Goal: Find specific page/section: Find specific page/section

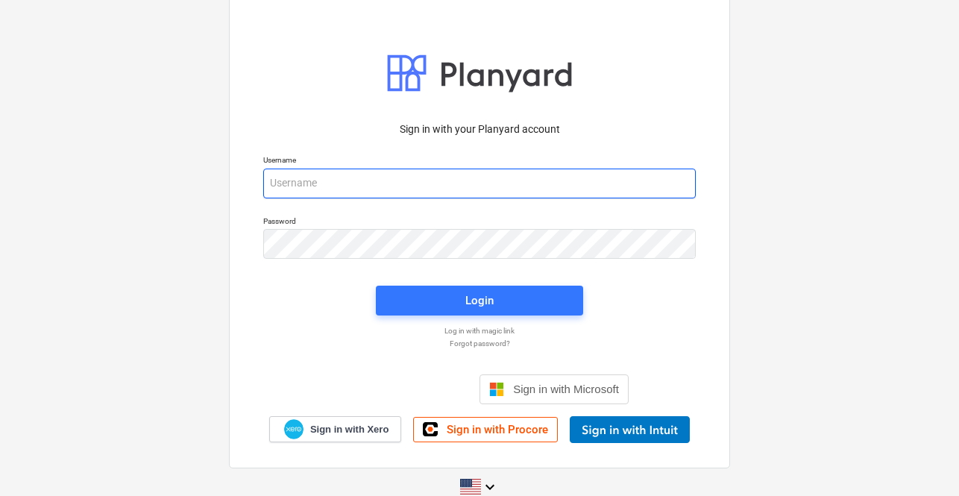
type input "[PERSON_NAME][EMAIL_ADDRESS][DOMAIN_NAME]"
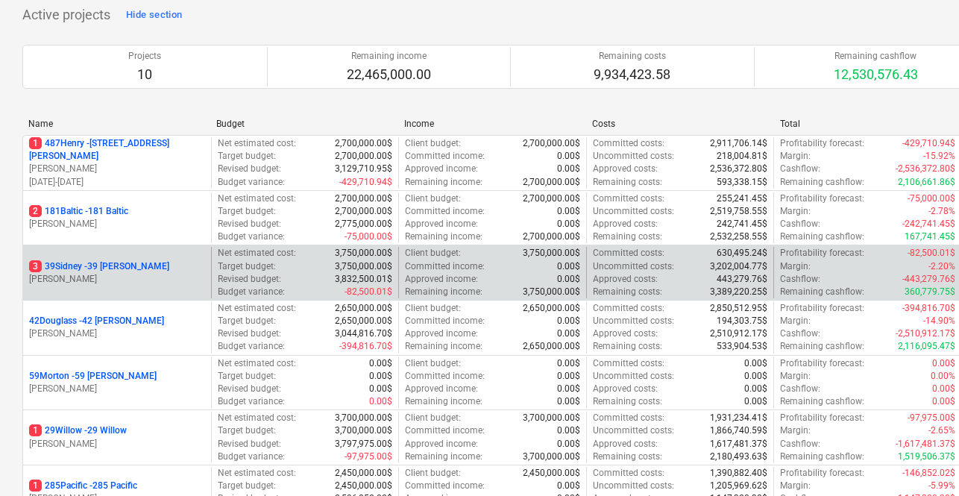
scroll to position [109, 0]
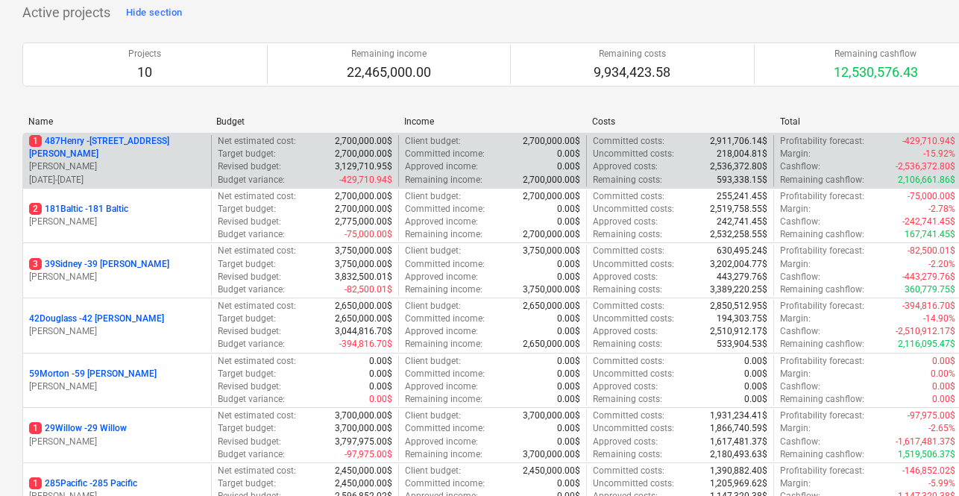
click at [183, 174] on p "[DATE] - [DATE]" at bounding box center [117, 180] width 176 height 13
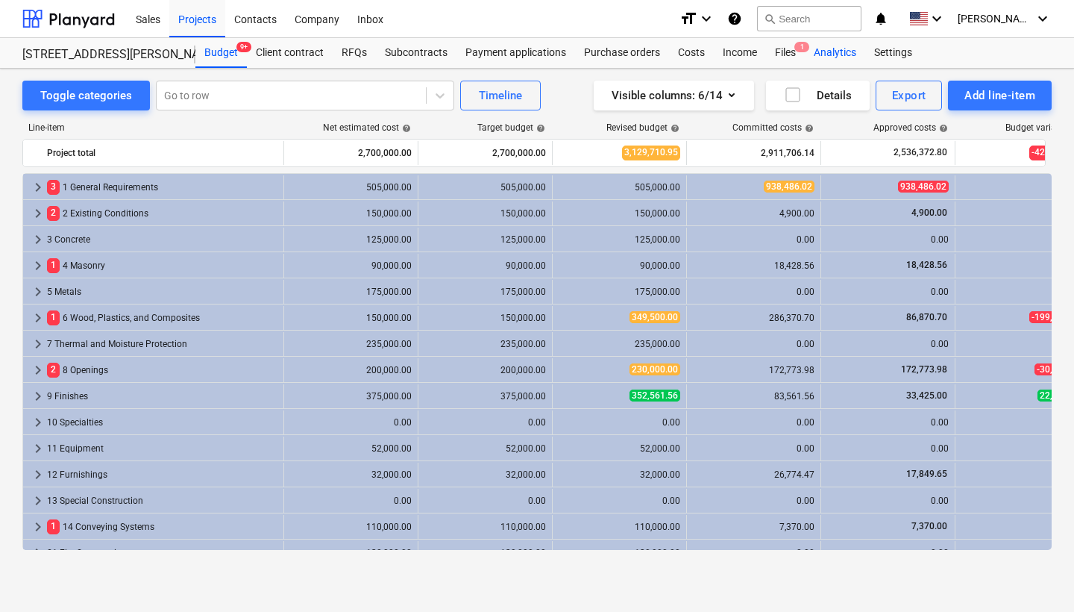
click at [831, 56] on div "Analytics" at bounding box center [835, 53] width 60 height 30
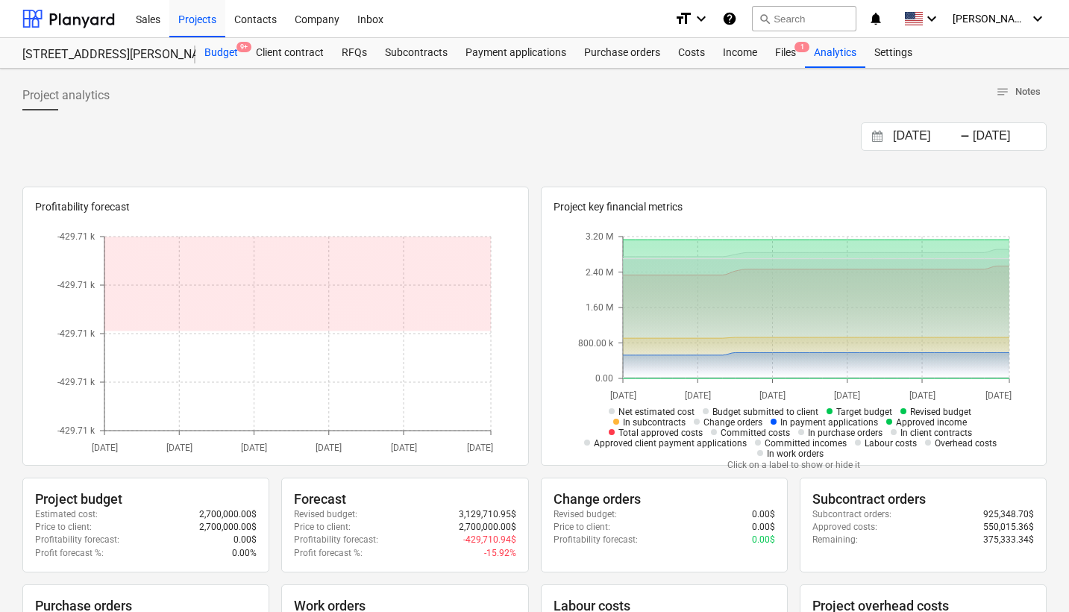
click at [225, 49] on div "Budget 9+" at bounding box center [220, 53] width 51 height 30
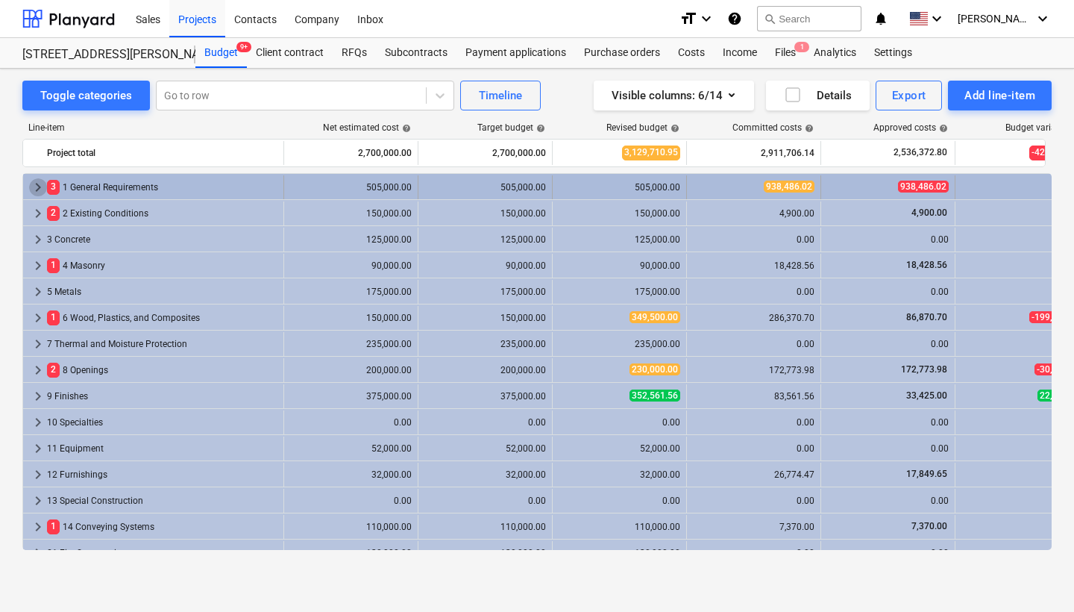
click at [39, 191] on span "keyboard_arrow_right" at bounding box center [38, 187] width 18 height 18
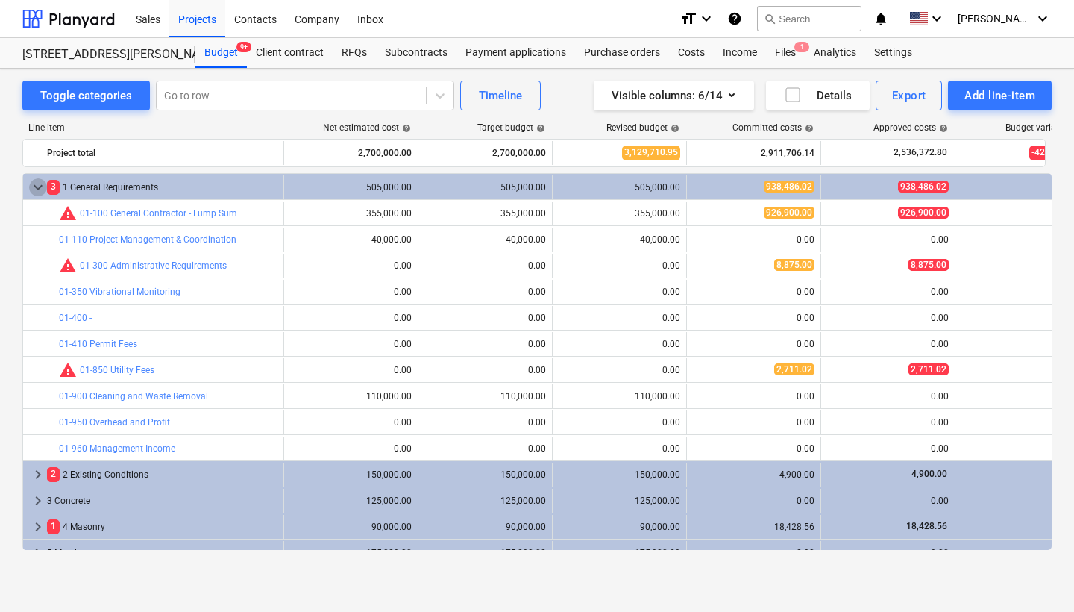
click at [39, 191] on span "keyboard_arrow_down" at bounding box center [38, 187] width 18 height 18
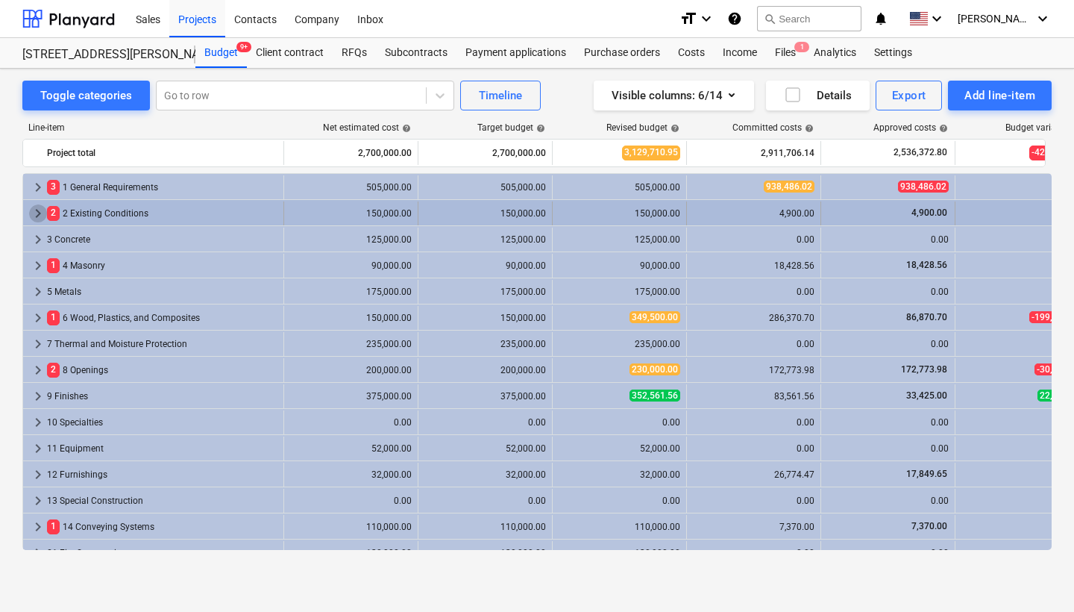
click at [43, 216] on span "keyboard_arrow_right" at bounding box center [38, 213] width 18 height 18
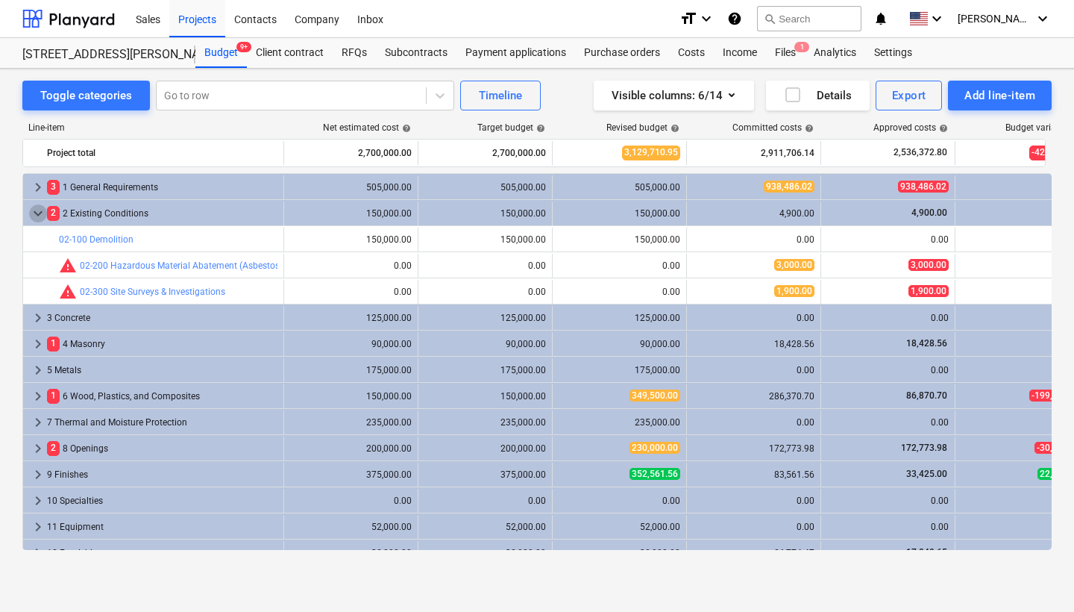
click at [43, 216] on span "keyboard_arrow_down" at bounding box center [38, 213] width 18 height 18
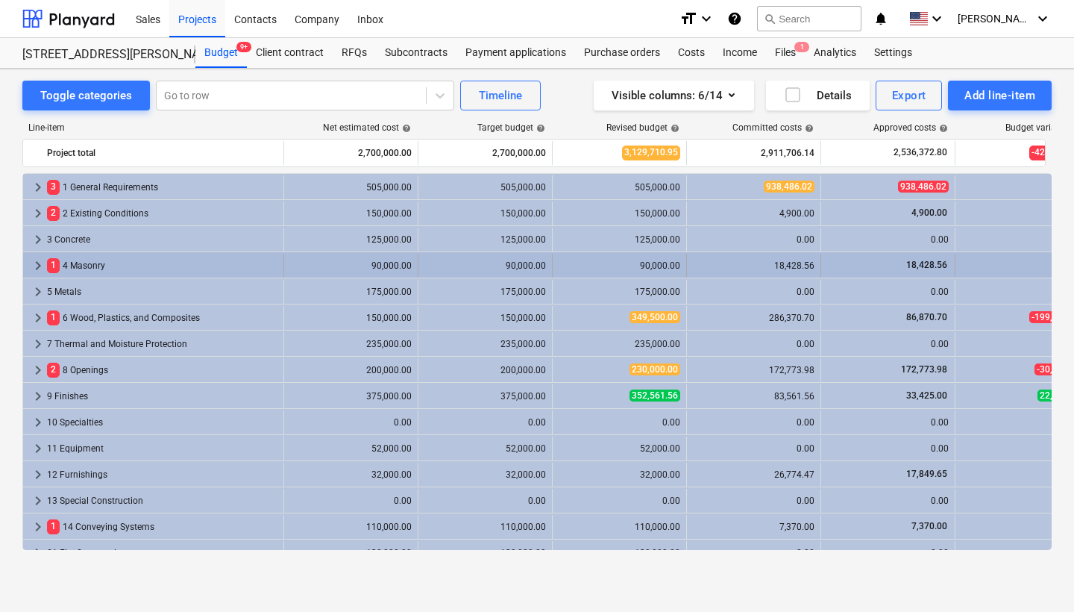
click at [40, 260] on span "keyboard_arrow_right" at bounding box center [38, 266] width 18 height 18
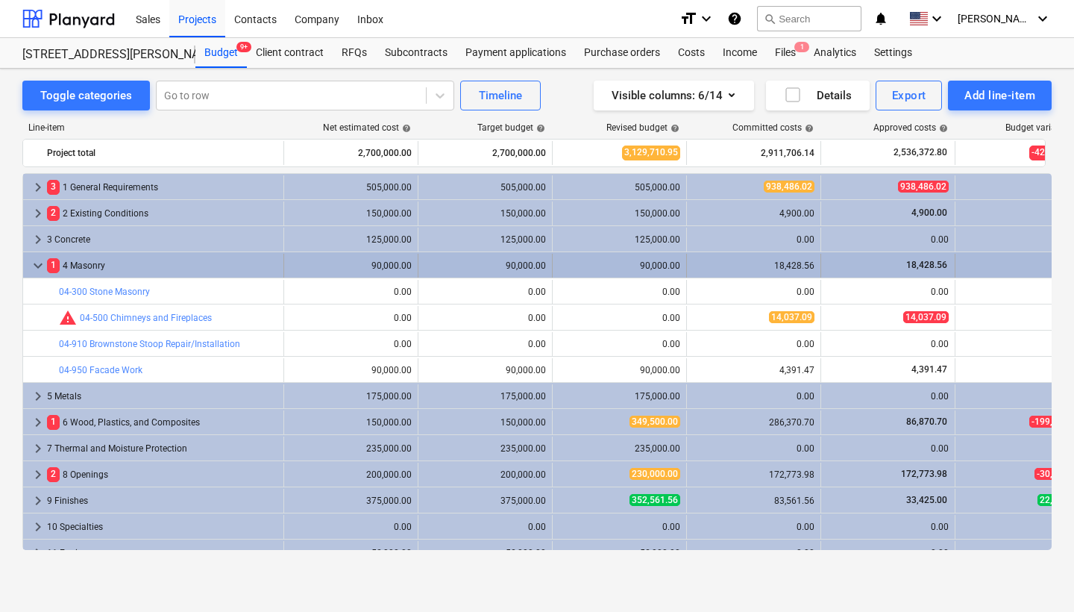
click at [39, 266] on span "keyboard_arrow_down" at bounding box center [38, 266] width 18 height 18
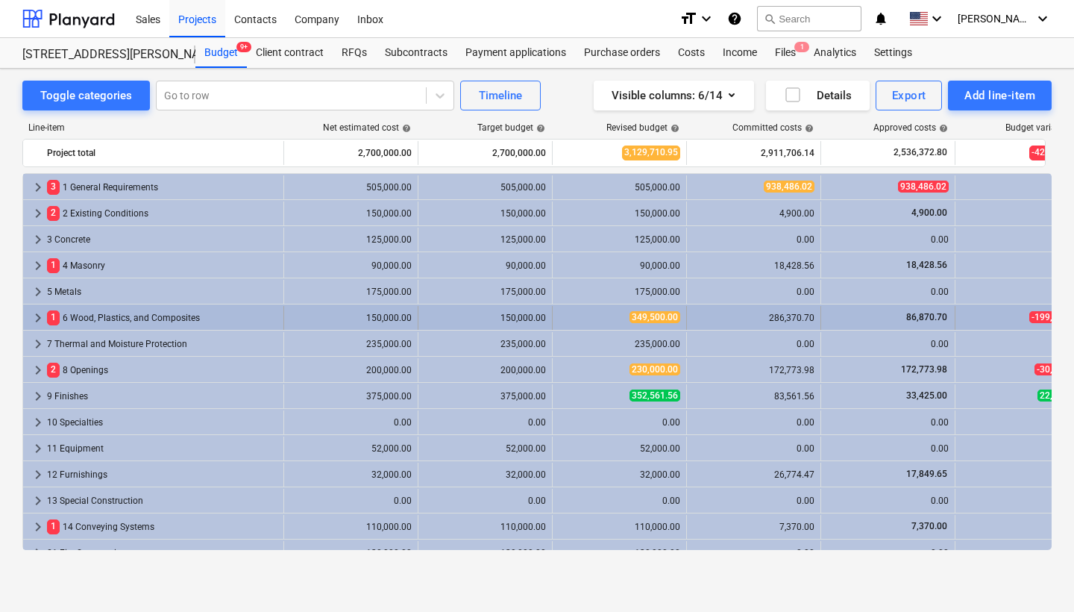
click at [38, 314] on span "keyboard_arrow_right" at bounding box center [38, 318] width 18 height 18
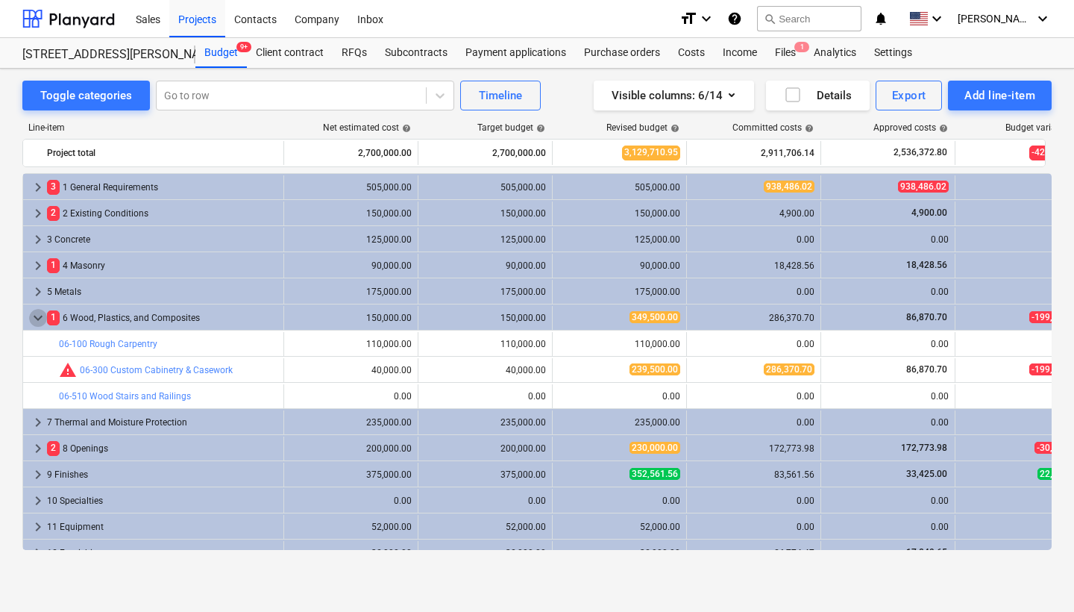
click at [38, 314] on span "keyboard_arrow_down" at bounding box center [38, 318] width 18 height 18
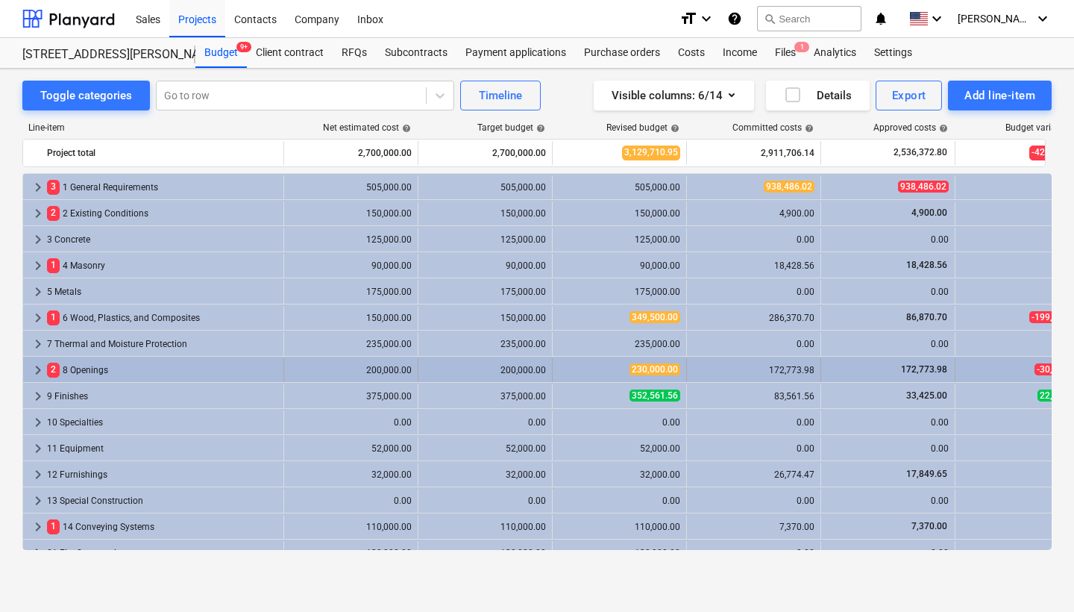
click at [42, 370] on span "keyboard_arrow_right" at bounding box center [38, 370] width 18 height 18
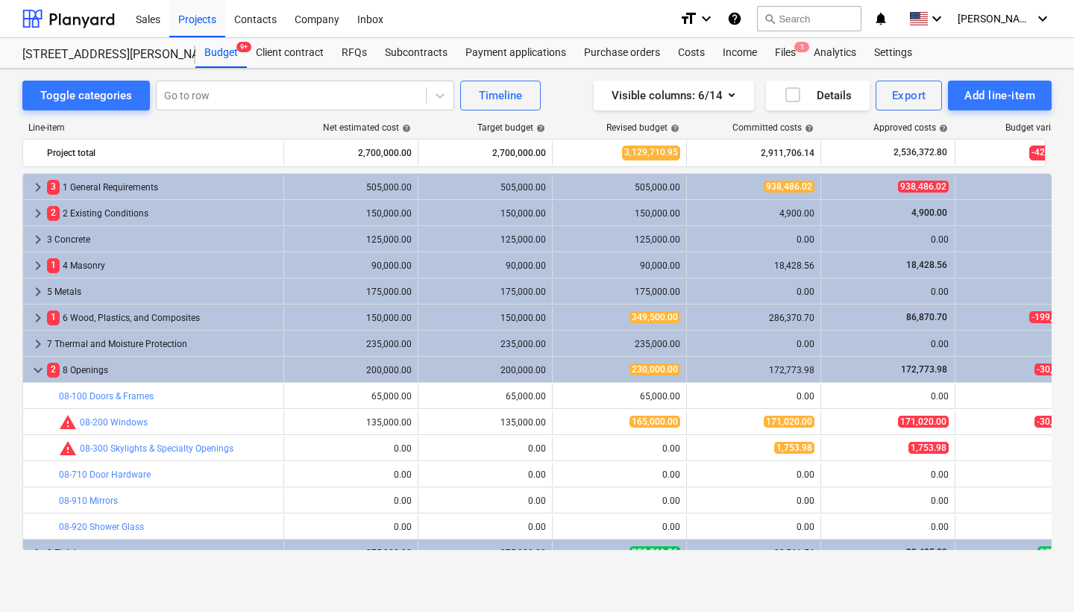
click at [42, 370] on span "keyboard_arrow_down" at bounding box center [38, 370] width 18 height 18
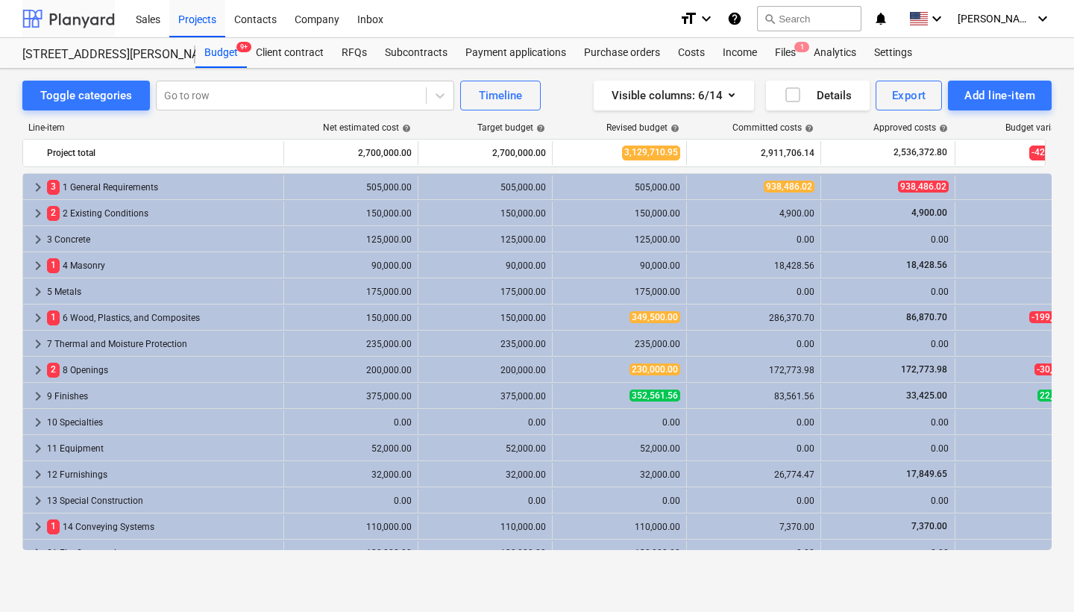
click at [95, 23] on div at bounding box center [68, 18] width 93 height 37
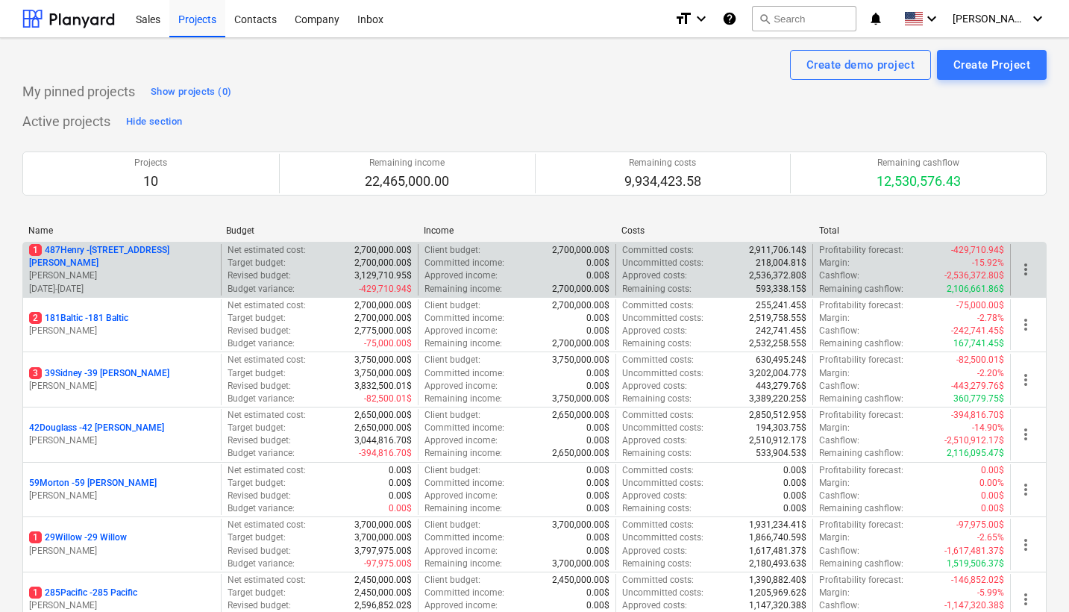
click at [147, 261] on div "1 487Henry - [STREET_ADDRESS][PERSON_NAME]" at bounding box center [122, 256] width 186 height 25
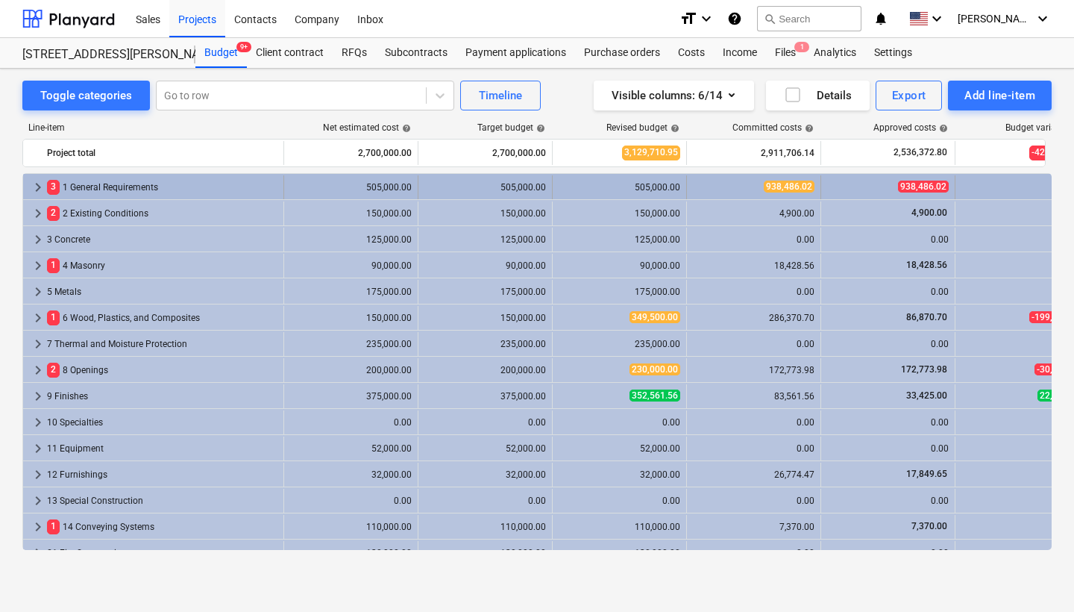
click at [42, 189] on span "keyboard_arrow_right" at bounding box center [38, 187] width 18 height 18
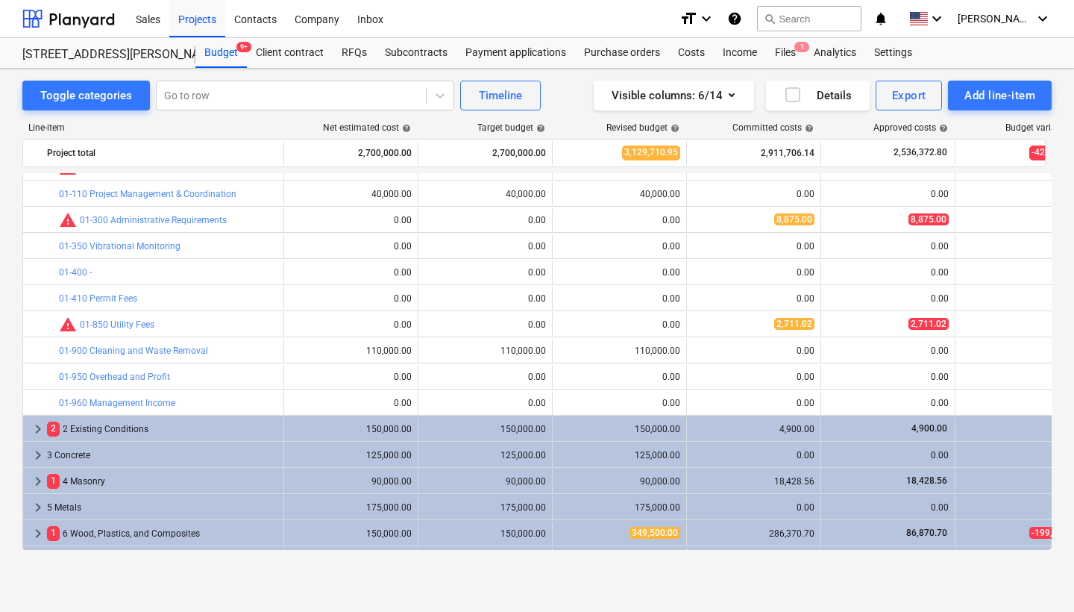
scroll to position [98, 0]
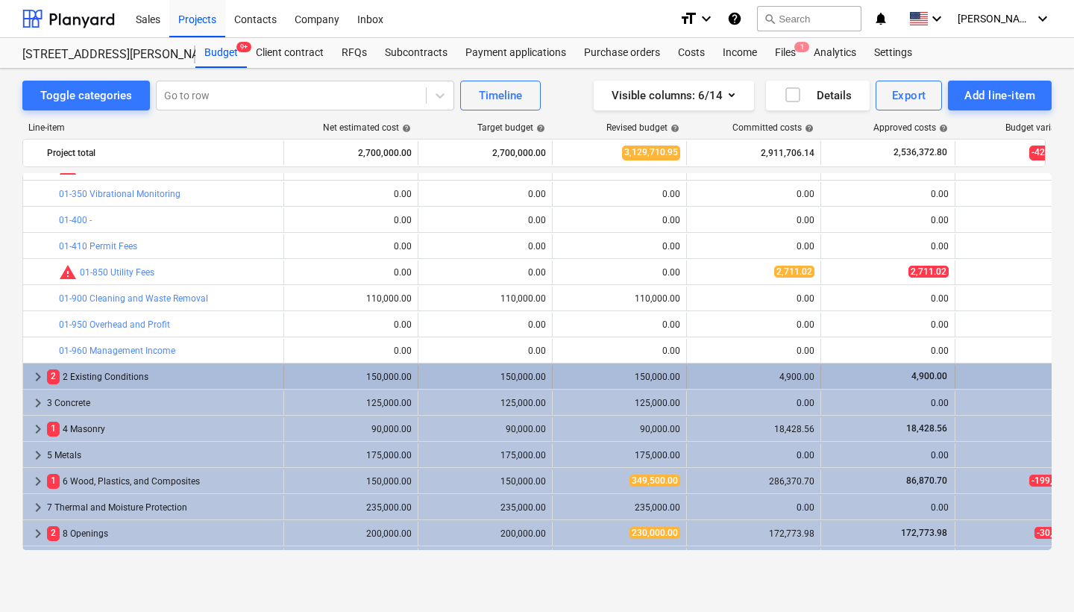
click at [43, 372] on span "keyboard_arrow_right" at bounding box center [38, 377] width 18 height 18
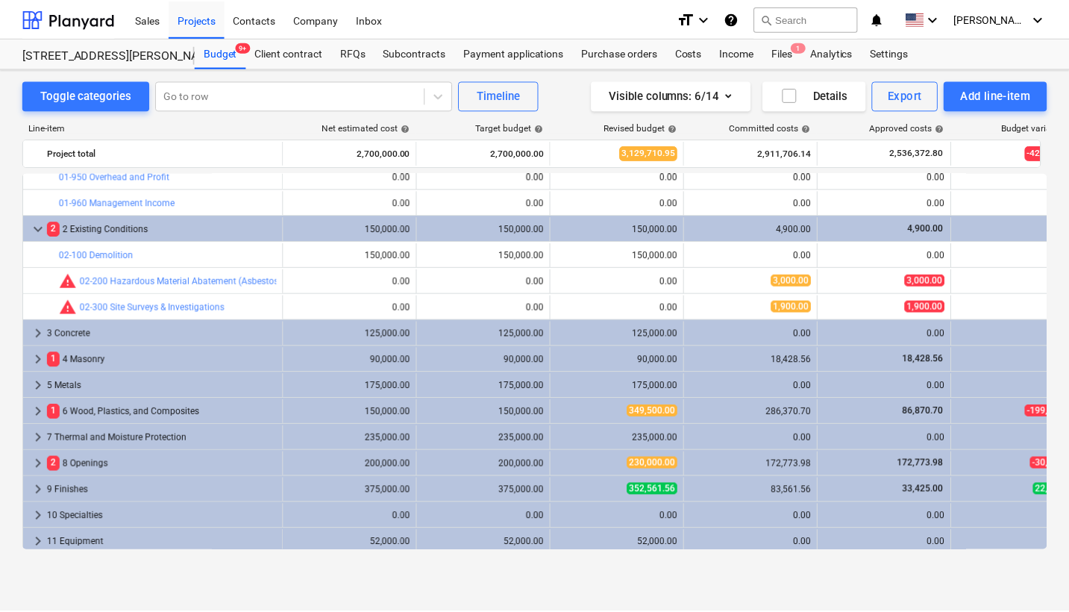
scroll to position [258, 0]
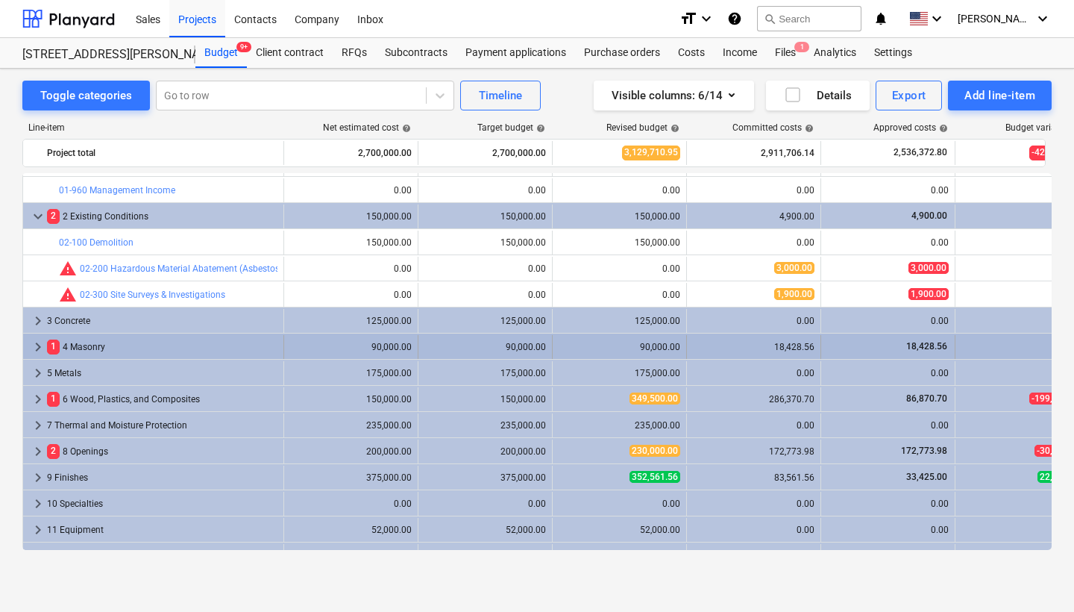
click at [38, 348] on span "keyboard_arrow_right" at bounding box center [38, 347] width 18 height 18
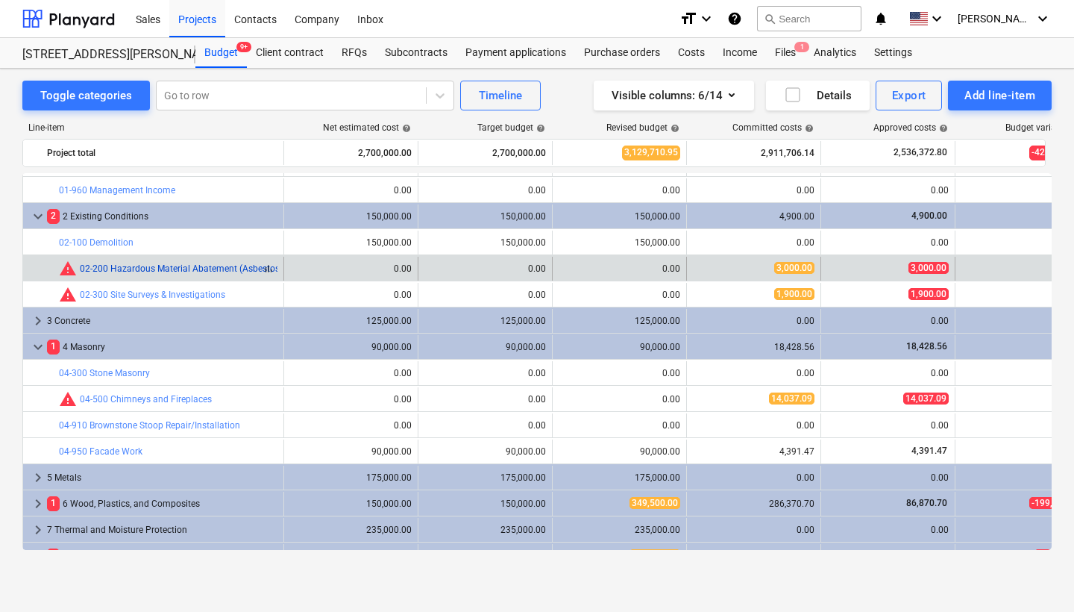
click at [133, 268] on link "02-200 Hazardous Material Abatement (Asbestos, Lead)" at bounding box center [193, 268] width 226 height 10
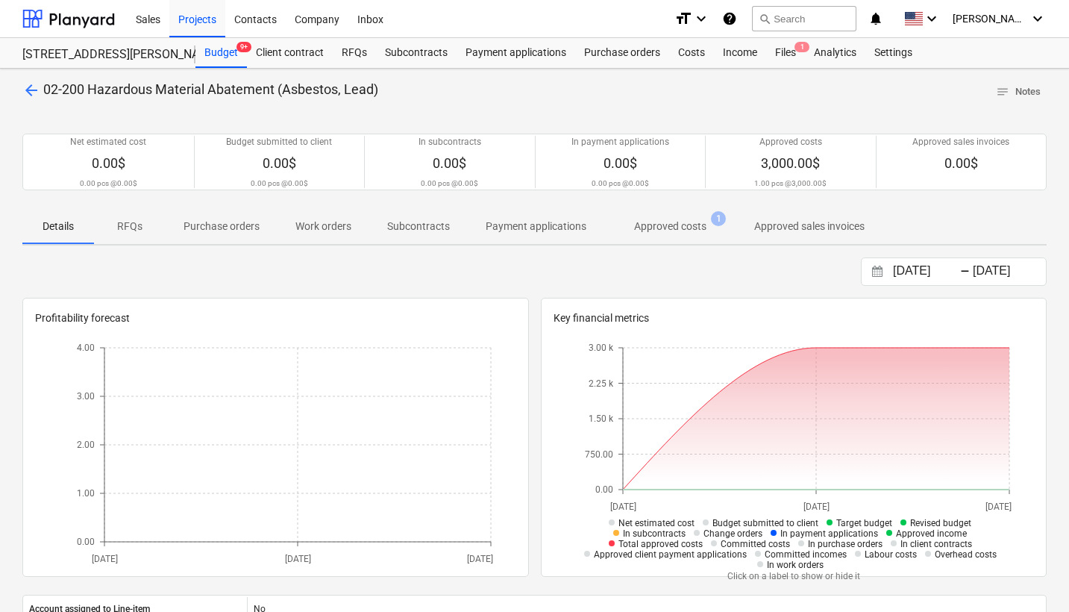
click at [30, 90] on span "arrow_back" at bounding box center [31, 90] width 18 height 18
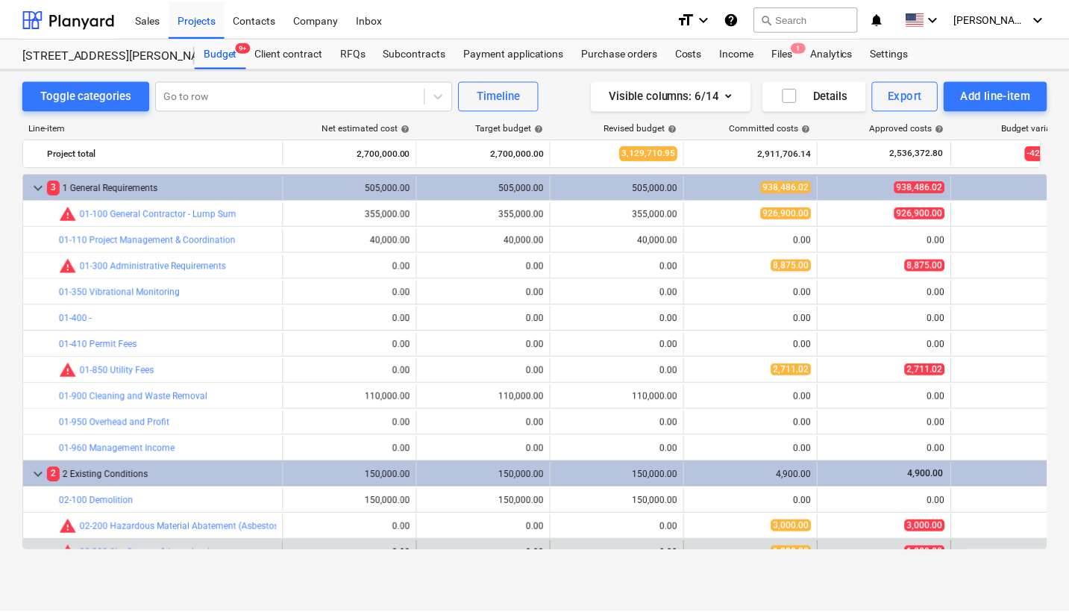
scroll to position [258, 0]
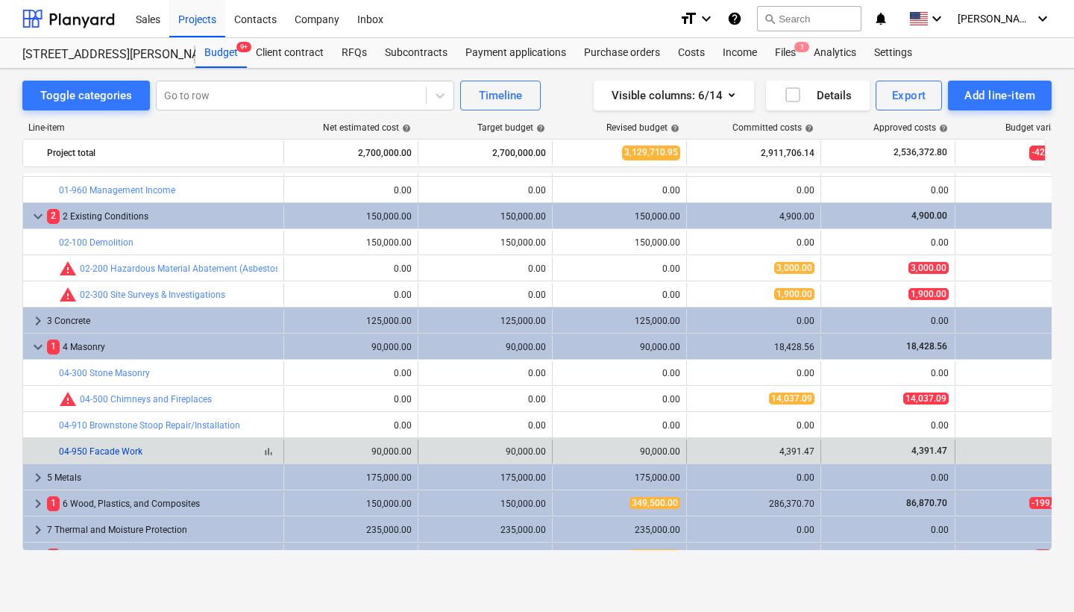
click at [119, 451] on link "04-950 Facade Work" at bounding box center [101, 451] width 84 height 10
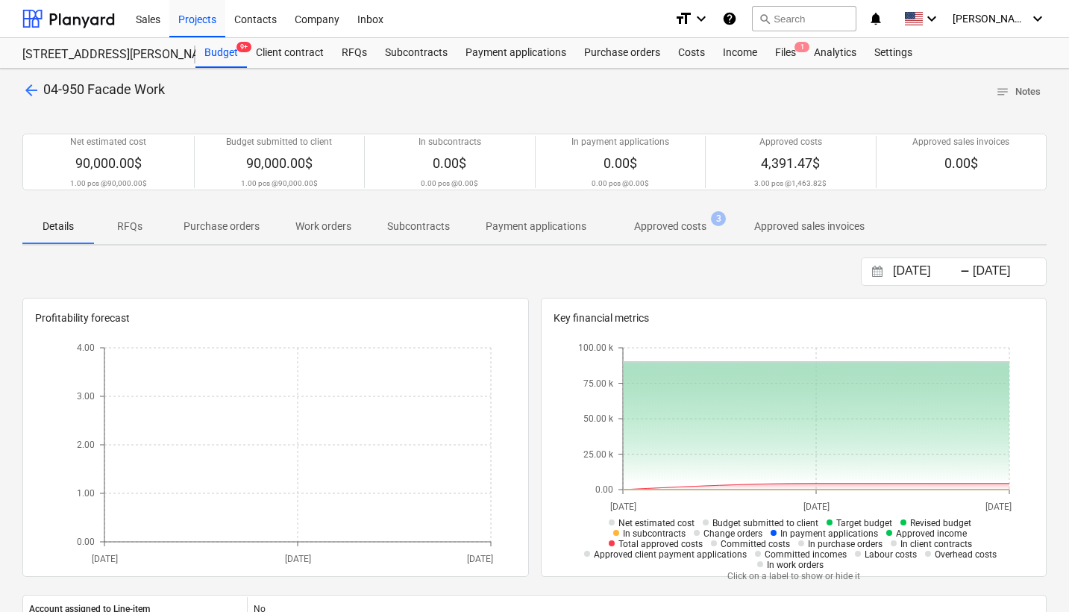
click at [27, 87] on span "arrow_back" at bounding box center [31, 90] width 18 height 18
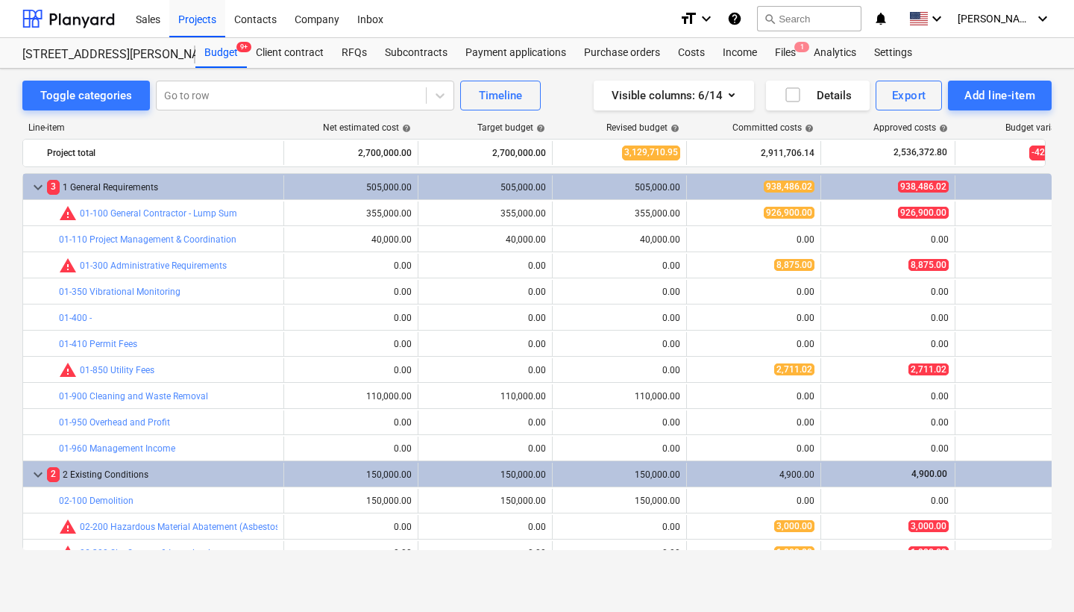
scroll to position [258, 0]
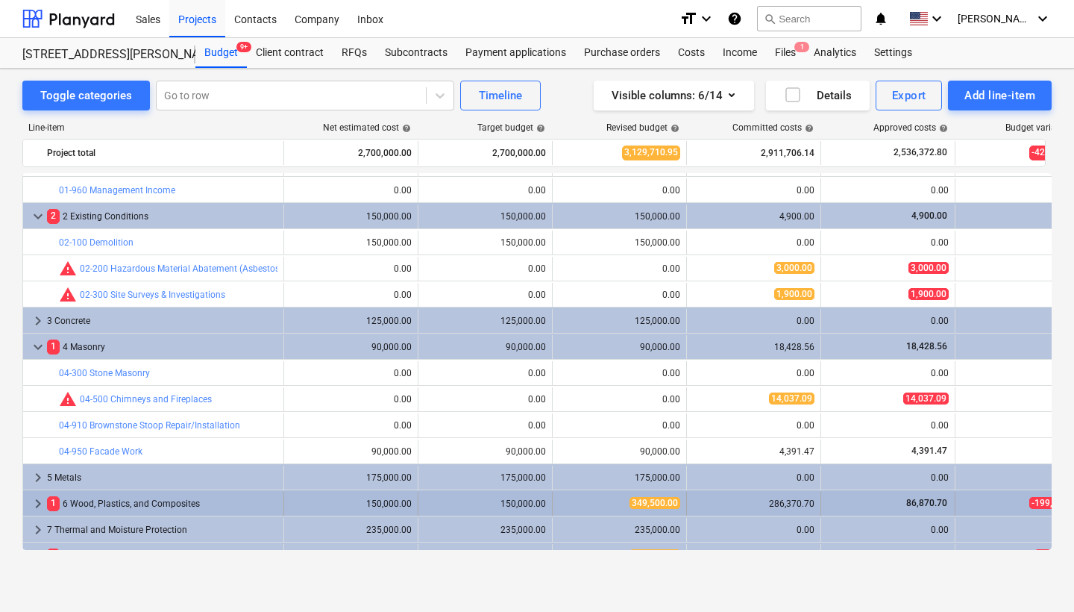
click at [86, 495] on div "1 6 Wood, Plastics, and Composites" at bounding box center [162, 504] width 231 height 24
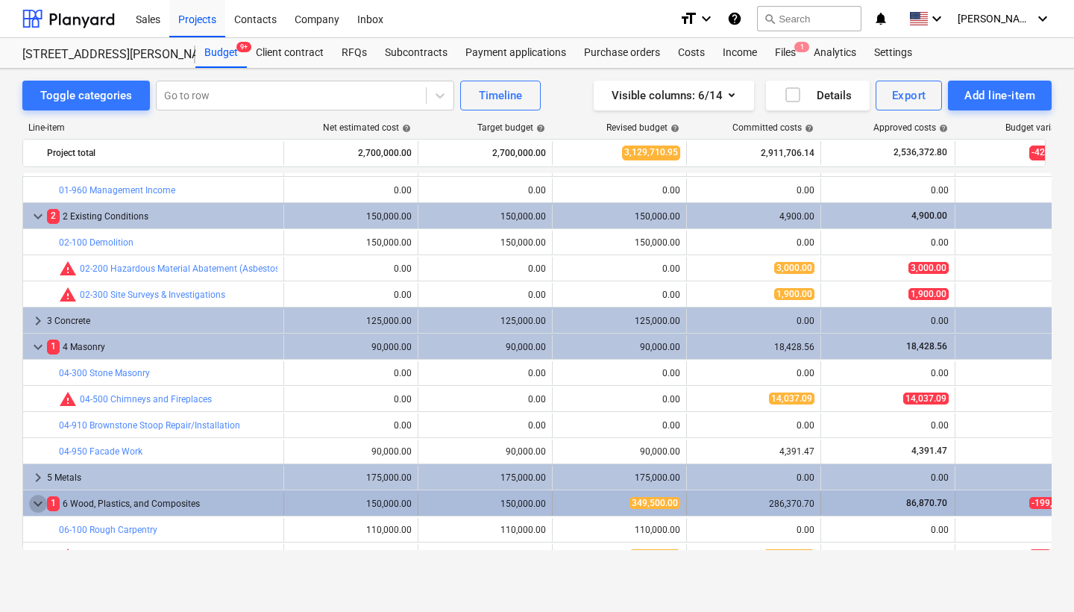
click at [37, 495] on span "keyboard_arrow_down" at bounding box center [38, 504] width 18 height 18
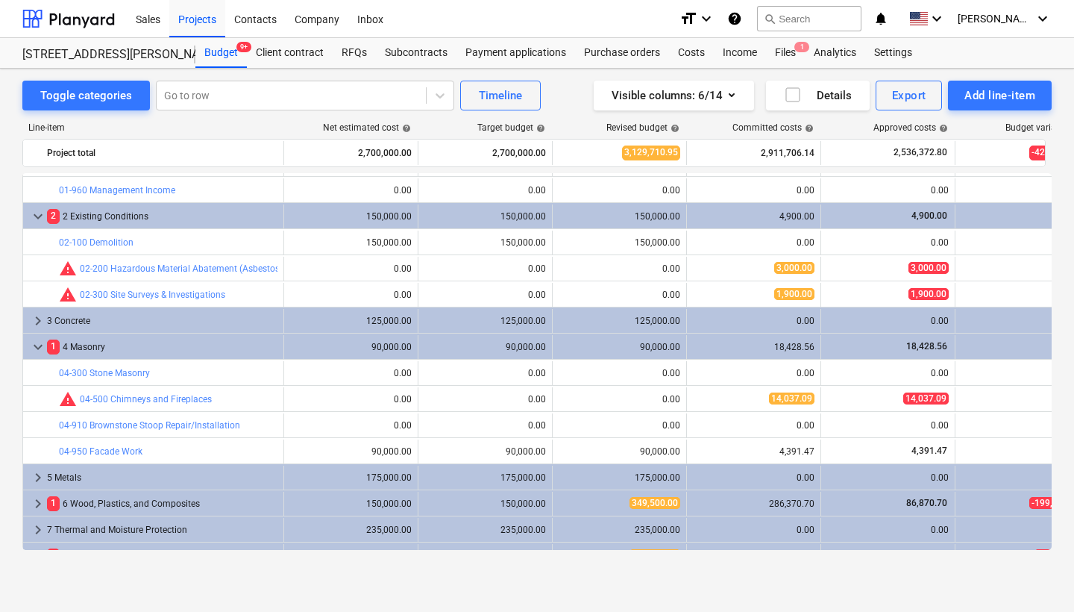
click at [37, 495] on span "keyboard_arrow_right" at bounding box center [38, 504] width 18 height 18
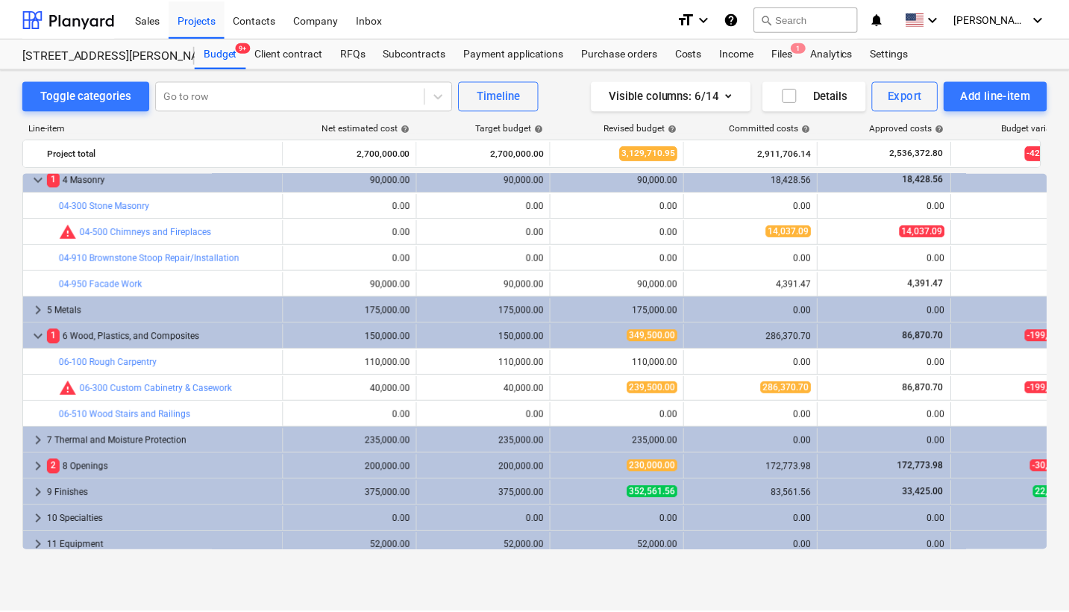
scroll to position [427, 1]
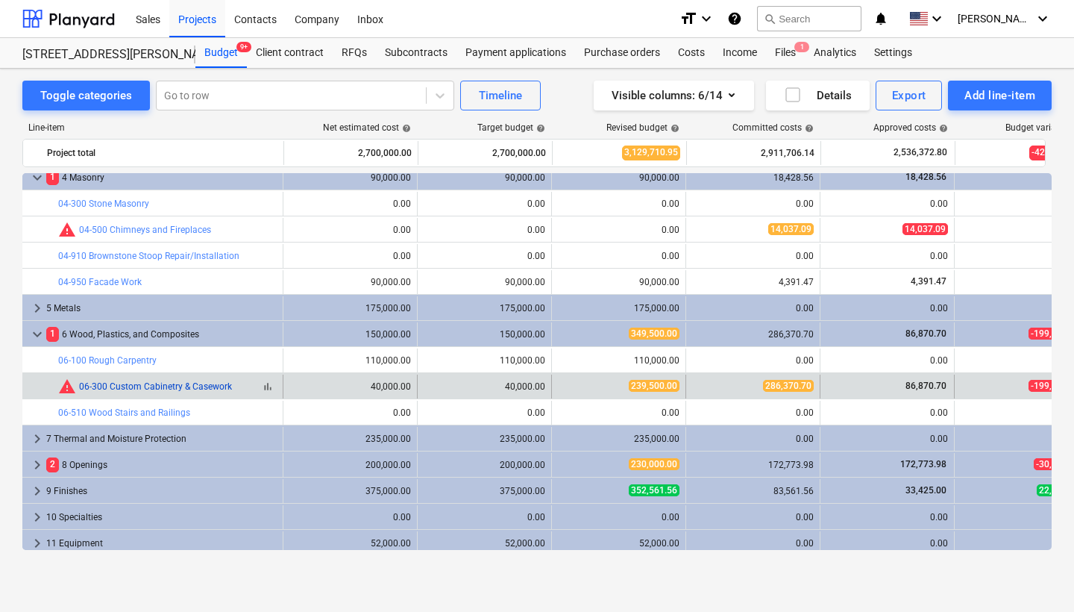
click at [176, 389] on link "06-300 Custom Cabinetry & Casework" at bounding box center [155, 386] width 153 height 10
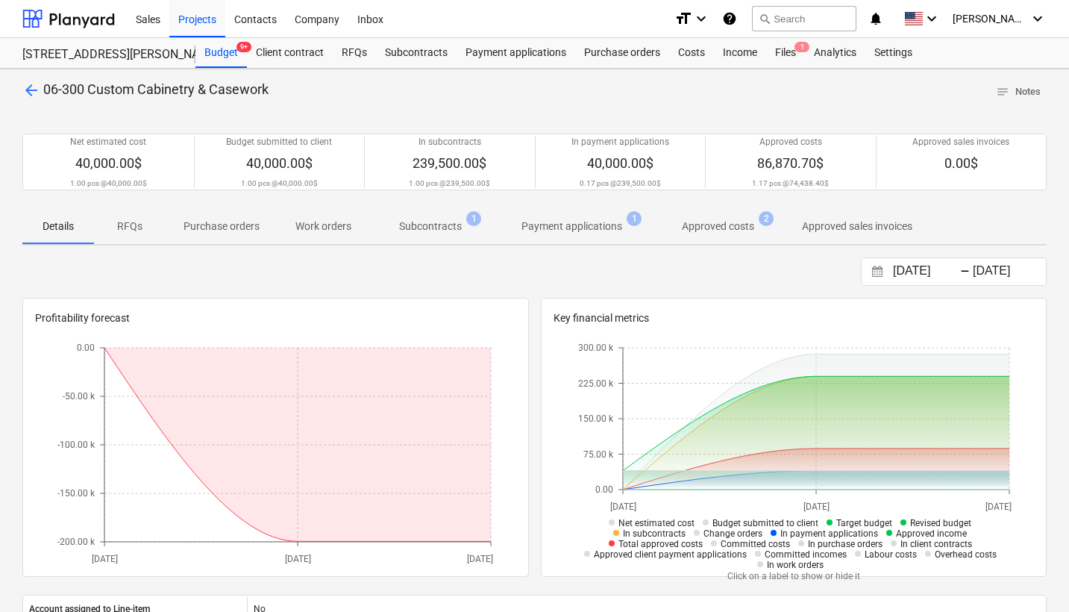
click at [32, 92] on span "arrow_back" at bounding box center [31, 90] width 18 height 18
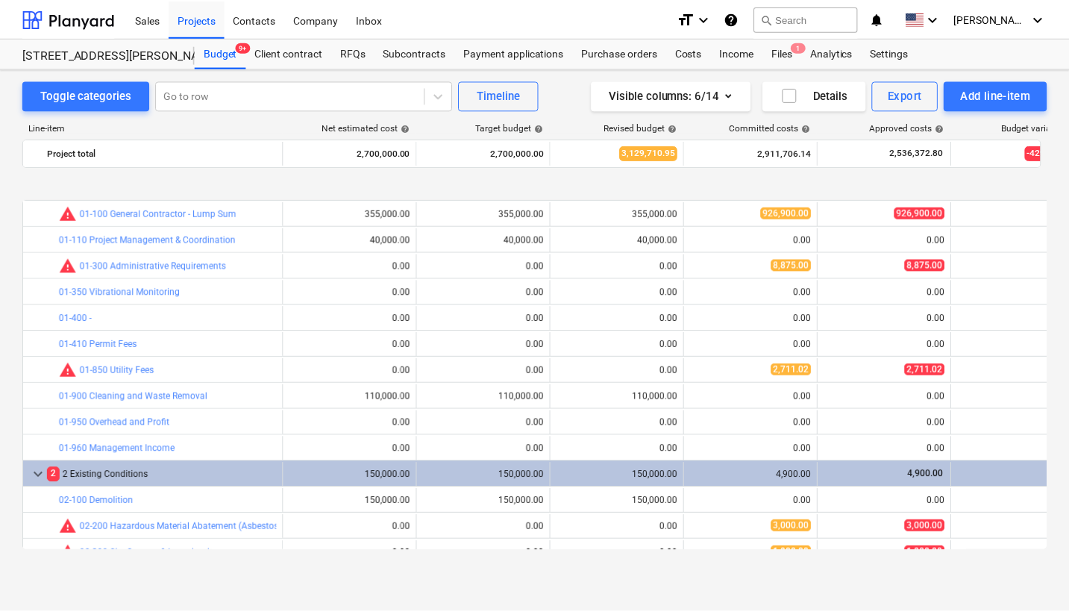
scroll to position [120, 0]
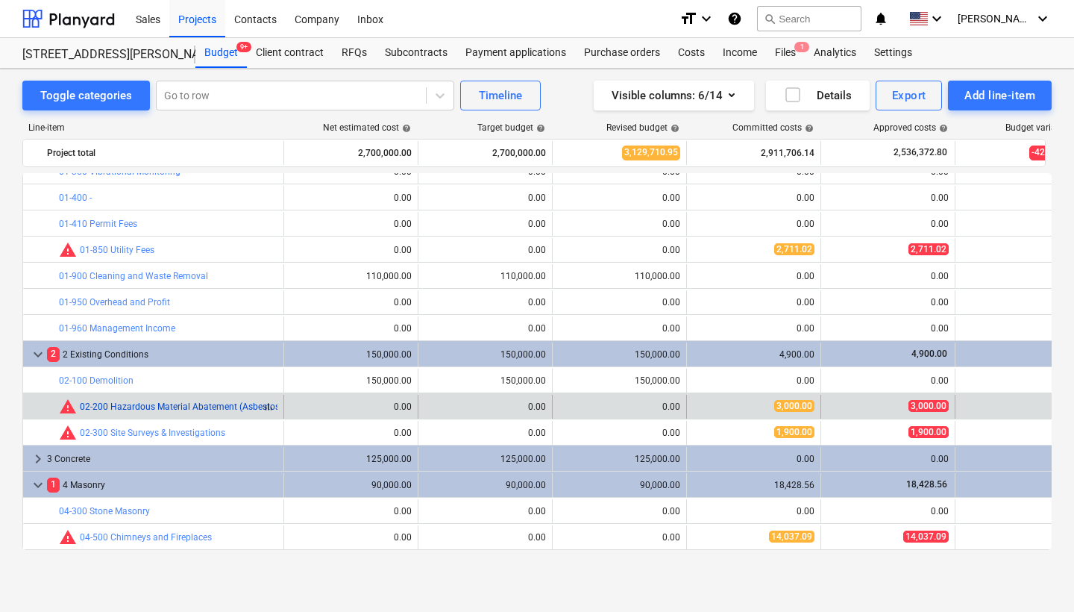
click at [157, 404] on link "02-200 Hazardous Material Abatement (Asbestos, Lead)" at bounding box center [193, 406] width 226 height 10
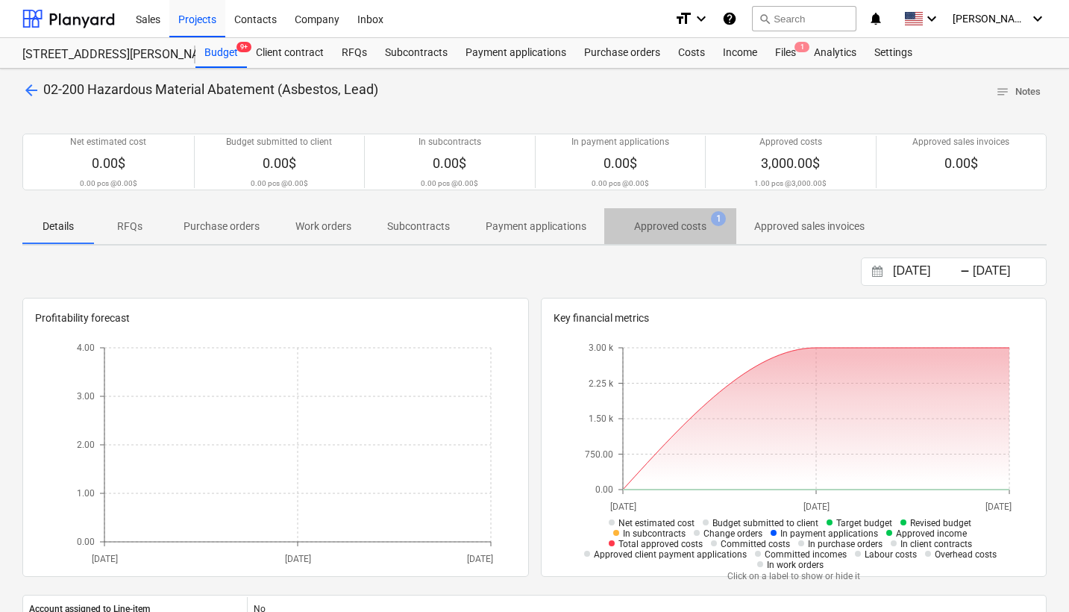
click at [680, 228] on p "Approved costs" at bounding box center [670, 227] width 72 height 16
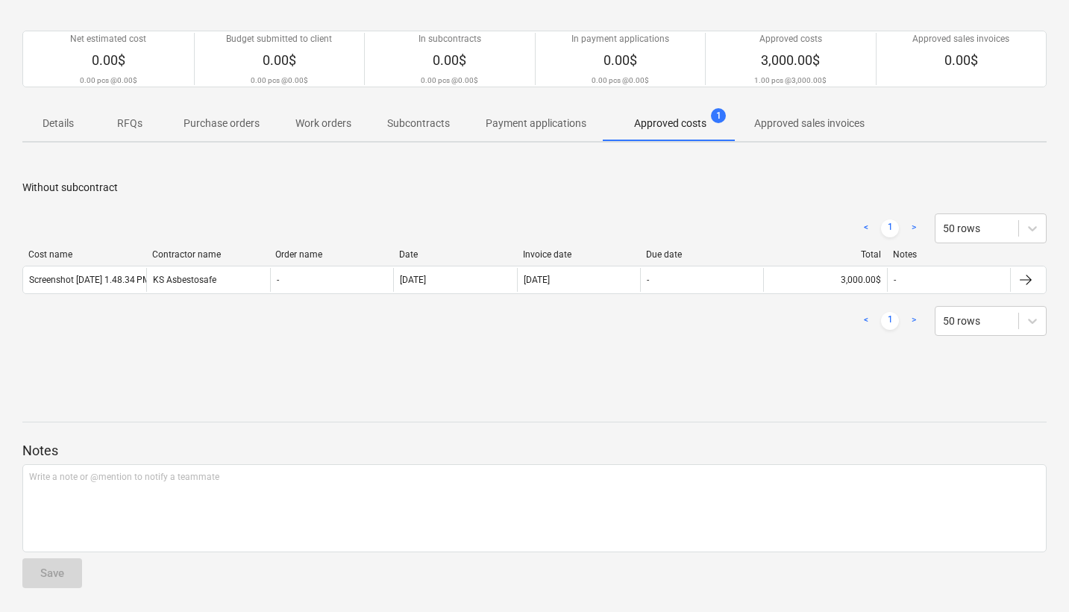
scroll to position [101, 0]
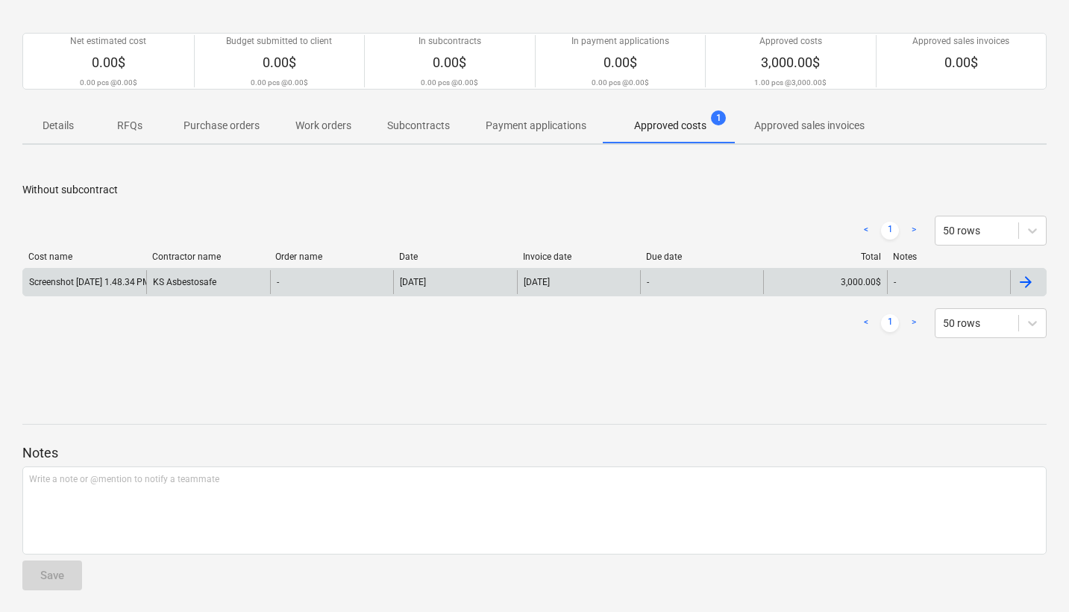
click at [959, 283] on div at bounding box center [1026, 282] width 18 height 18
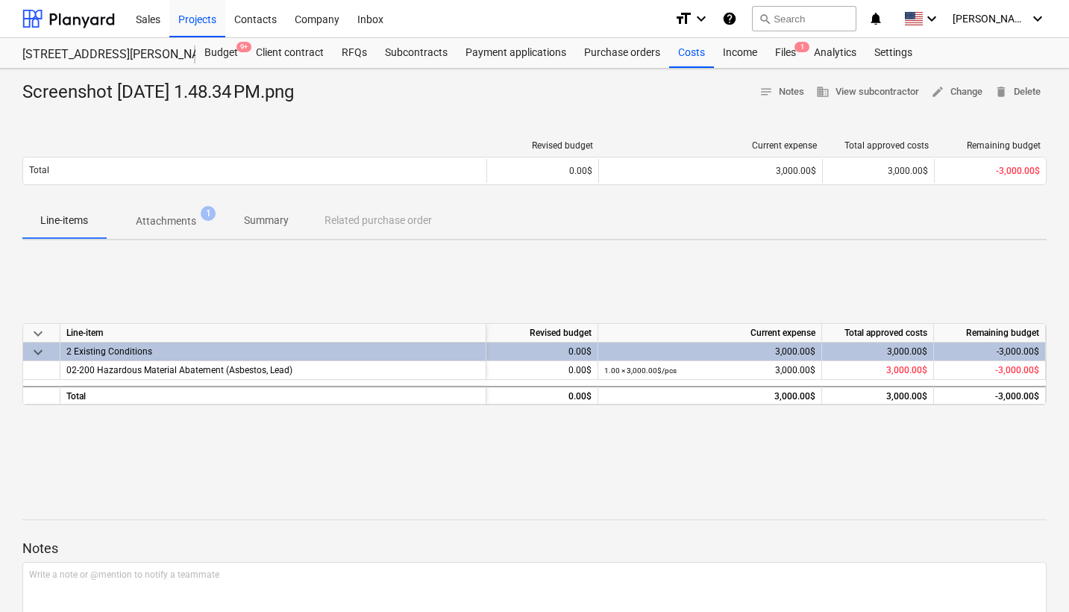
click at [157, 227] on p "Attachments" at bounding box center [166, 221] width 60 height 16
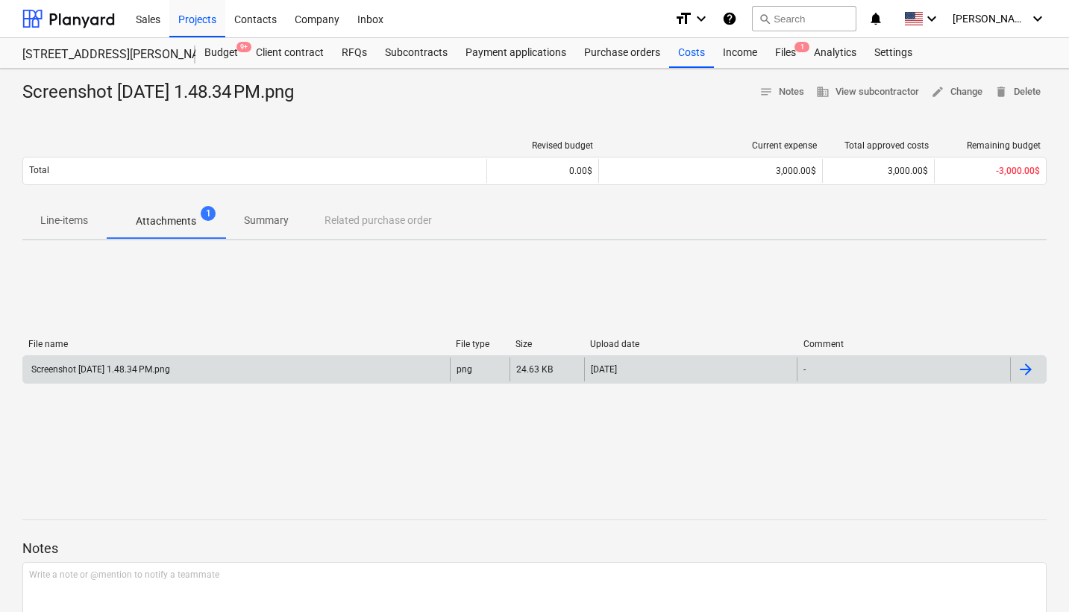
click at [134, 368] on div "Screenshot [DATE] 1.48.34 PM.png" at bounding box center [99, 369] width 141 height 10
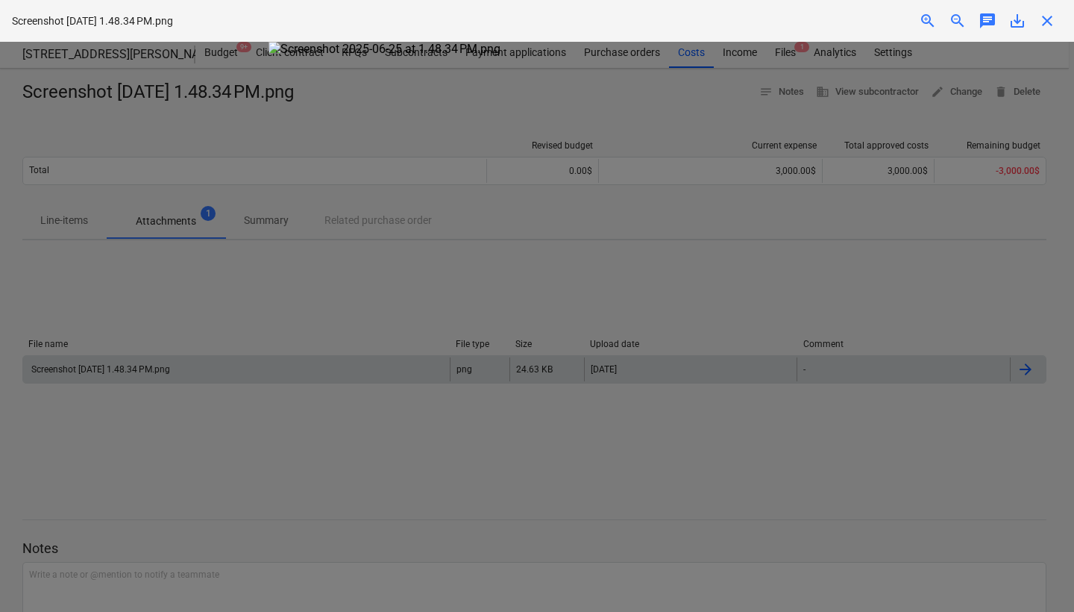
click at [178, 324] on div at bounding box center [537, 327] width 1074 height 570
click at [204, 429] on div at bounding box center [537, 327] width 1074 height 570
click at [156, 234] on div at bounding box center [537, 327] width 1074 height 570
click at [78, 225] on div at bounding box center [537, 327] width 1074 height 570
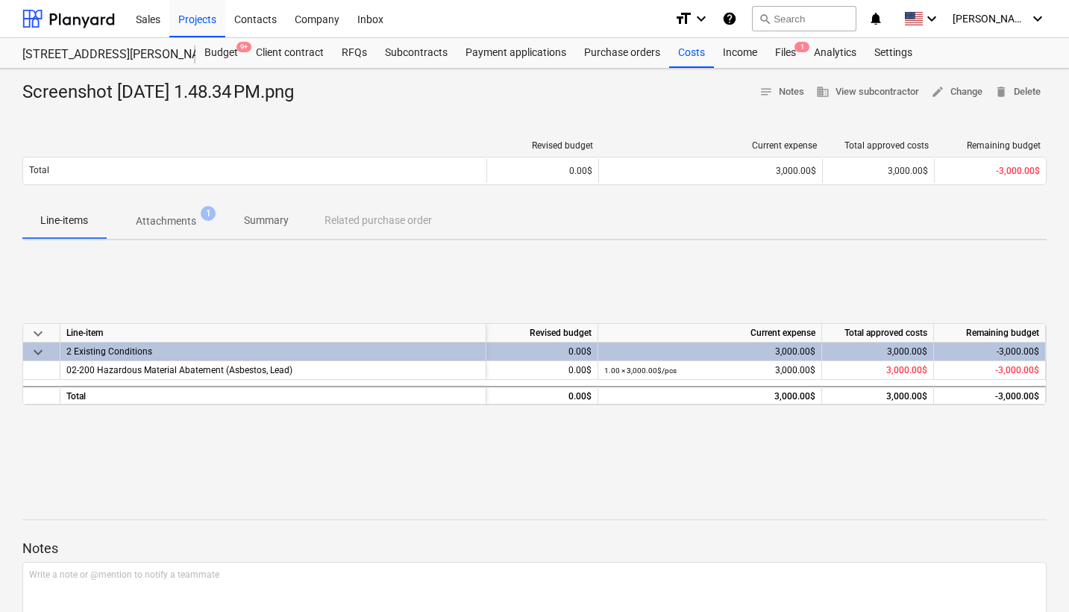
click at [154, 222] on p "Attachments" at bounding box center [166, 221] width 60 height 16
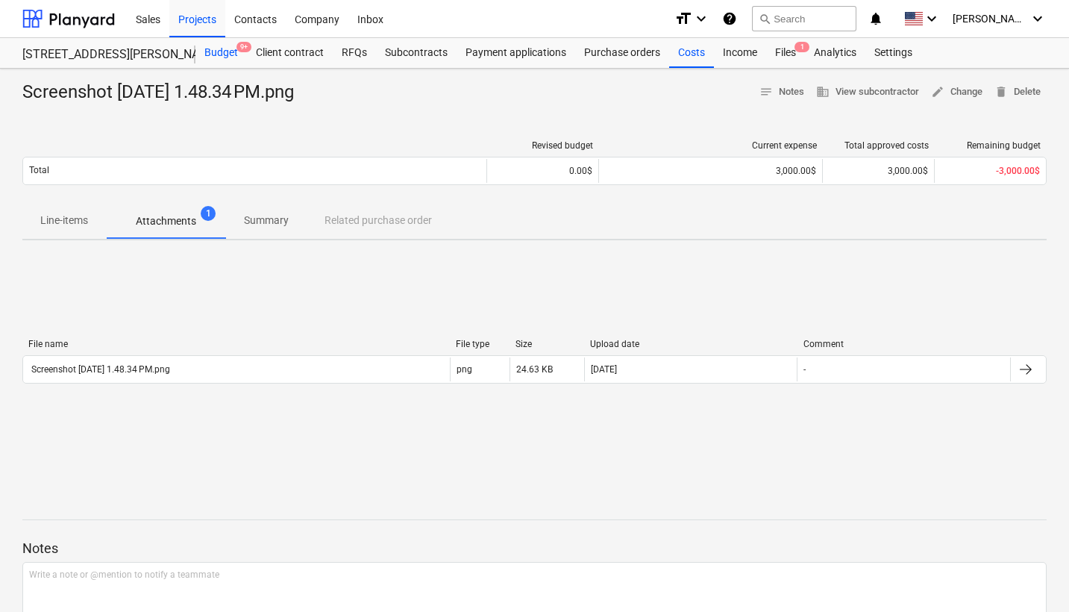
click at [225, 54] on div "Budget 9+" at bounding box center [220, 53] width 51 height 30
